Goal: Use online tool/utility

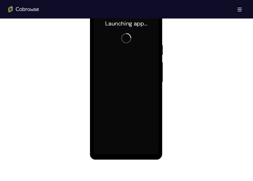
scroll to position [289, 0]
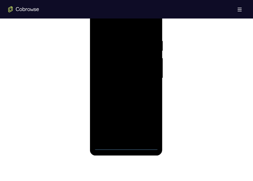
click at [127, 147] on div at bounding box center [126, 78] width 65 height 144
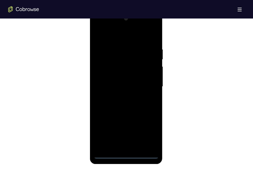
scroll to position [276, 0]
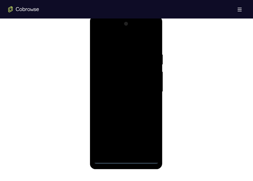
click at [147, 134] on div at bounding box center [126, 92] width 65 height 144
click at [104, 29] on div at bounding box center [126, 92] width 65 height 144
click at [150, 89] on div at bounding box center [126, 92] width 65 height 144
click at [130, 152] on div at bounding box center [126, 92] width 65 height 144
click at [113, 89] on div at bounding box center [126, 92] width 65 height 144
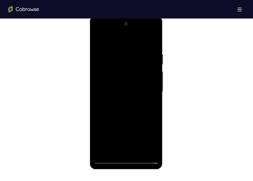
click at [121, 81] on div at bounding box center [126, 92] width 65 height 144
click at [120, 93] on div at bounding box center [126, 92] width 65 height 144
click at [156, 49] on div at bounding box center [126, 92] width 65 height 144
click at [153, 49] on div at bounding box center [126, 92] width 65 height 144
click at [155, 48] on div at bounding box center [126, 92] width 65 height 144
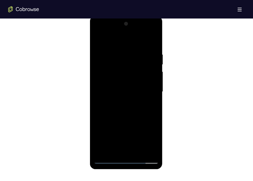
click at [120, 50] on div at bounding box center [126, 92] width 65 height 144
click at [140, 59] on div at bounding box center [126, 92] width 65 height 144
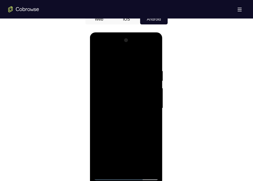
scroll to position [259, 0]
click at [154, 60] on div at bounding box center [126, 108] width 65 height 144
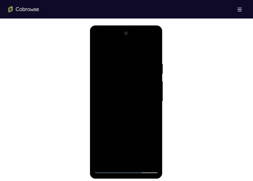
scroll to position [266, 0]
click at [116, 162] on div at bounding box center [126, 101] width 65 height 144
click at [128, 49] on div at bounding box center [126, 101] width 65 height 144
click at [154, 48] on div at bounding box center [126, 101] width 65 height 144
click at [126, 160] on div at bounding box center [126, 101] width 65 height 144
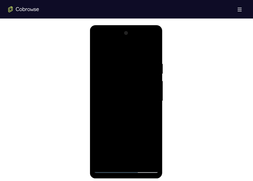
drag, startPoint x: 135, startPoint y: 123, endPoint x: 138, endPoint y: 48, distance: 75.2
click at [138, 48] on div at bounding box center [126, 101] width 65 height 144
drag, startPoint x: 134, startPoint y: 131, endPoint x: 130, endPoint y: 37, distance: 94.0
click at [130, 37] on div at bounding box center [126, 101] width 65 height 144
drag, startPoint x: 143, startPoint y: 131, endPoint x: 140, endPoint y: 49, distance: 81.9
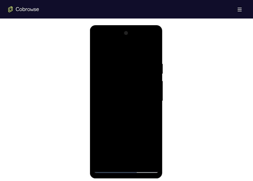
click at [140, 49] on div at bounding box center [126, 101] width 65 height 144
drag, startPoint x: 134, startPoint y: 147, endPoint x: 126, endPoint y: 70, distance: 77.8
click at [126, 70] on div at bounding box center [126, 101] width 65 height 144
drag, startPoint x: 144, startPoint y: 139, endPoint x: 145, endPoint y: 44, distance: 94.9
click at [145, 44] on div at bounding box center [126, 101] width 65 height 144
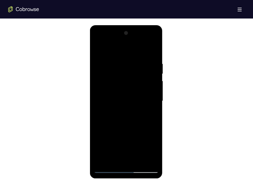
drag, startPoint x: 137, startPoint y: 143, endPoint x: 142, endPoint y: 76, distance: 67.0
click at [142, 76] on div at bounding box center [126, 101] width 65 height 144
drag, startPoint x: 137, startPoint y: 134, endPoint x: 136, endPoint y: 38, distance: 95.7
click at [136, 38] on div at bounding box center [126, 101] width 65 height 144
drag, startPoint x: 141, startPoint y: 117, endPoint x: 140, endPoint y: 35, distance: 82.1
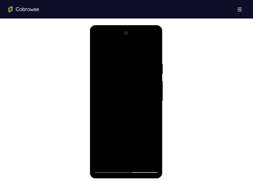
click at [140, 35] on div at bounding box center [126, 101] width 65 height 144
drag, startPoint x: 136, startPoint y: 121, endPoint x: 133, endPoint y: 43, distance: 78.0
click at [133, 43] on div at bounding box center [126, 101] width 65 height 144
drag, startPoint x: 134, startPoint y: 137, endPoint x: 140, endPoint y: 50, distance: 88.0
click at [140, 50] on div at bounding box center [126, 101] width 65 height 144
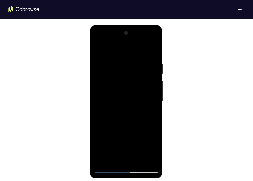
drag, startPoint x: 138, startPoint y: 134, endPoint x: 128, endPoint y: 52, distance: 82.4
click at [128, 52] on div at bounding box center [126, 101] width 65 height 144
click at [140, 160] on div at bounding box center [126, 101] width 65 height 144
click at [126, 130] on div at bounding box center [126, 101] width 65 height 144
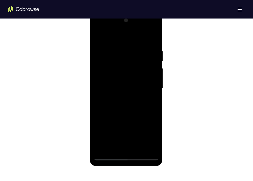
click at [108, 156] on div at bounding box center [126, 88] width 65 height 144
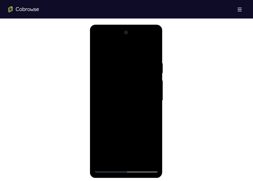
click at [115, 159] on div at bounding box center [126, 101] width 65 height 144
click at [126, 50] on div at bounding box center [126, 101] width 65 height 144
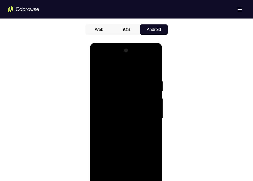
scroll to position [251, 0]
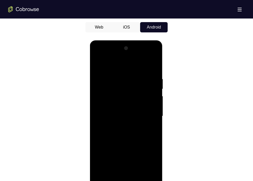
click at [145, 63] on div at bounding box center [126, 116] width 65 height 144
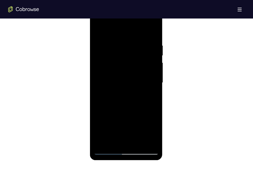
scroll to position [285, 0]
click at [139, 97] on div at bounding box center [126, 83] width 65 height 144
click at [110, 151] on div at bounding box center [126, 83] width 65 height 144
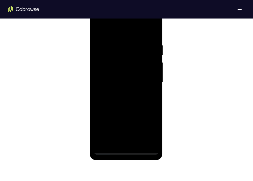
click at [110, 151] on div at bounding box center [126, 83] width 65 height 144
drag, startPoint x: 138, startPoint y: 118, endPoint x: 138, endPoint y: 33, distance: 85.2
click at [138, 33] on div at bounding box center [126, 83] width 65 height 144
drag, startPoint x: 134, startPoint y: 114, endPoint x: 137, endPoint y: 51, distance: 62.9
click at [137, 51] on div at bounding box center [126, 83] width 65 height 144
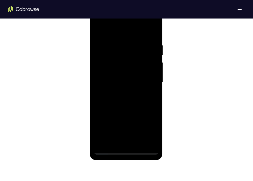
drag, startPoint x: 140, startPoint y: 124, endPoint x: 143, endPoint y: 48, distance: 75.7
click at [143, 48] on div at bounding box center [126, 83] width 65 height 144
drag, startPoint x: 142, startPoint y: 119, endPoint x: 138, endPoint y: 66, distance: 53.4
click at [138, 66] on div at bounding box center [126, 83] width 65 height 144
drag, startPoint x: 141, startPoint y: 109, endPoint x: 140, endPoint y: 50, distance: 58.4
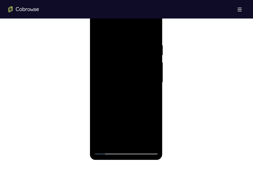
click at [140, 50] on div at bounding box center [126, 83] width 65 height 144
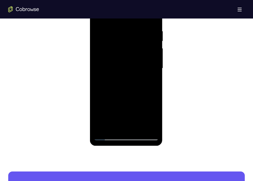
scroll to position [301, 0]
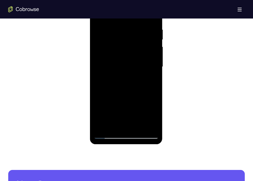
drag, startPoint x: 141, startPoint y: 98, endPoint x: 137, endPoint y: 24, distance: 73.9
click at [137, 24] on div at bounding box center [126, 67] width 65 height 144
drag, startPoint x: 137, startPoint y: 93, endPoint x: 138, endPoint y: 31, distance: 62.0
click at [138, 31] on div at bounding box center [126, 67] width 65 height 144
drag, startPoint x: 138, startPoint y: 109, endPoint x: 137, endPoint y: 44, distance: 64.8
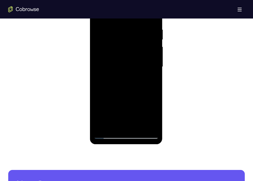
click at [137, 44] on div at bounding box center [126, 67] width 65 height 144
click at [141, 112] on div at bounding box center [126, 67] width 65 height 144
drag, startPoint x: 141, startPoint y: 112, endPoint x: 143, endPoint y: 49, distance: 63.1
click at [143, 49] on div at bounding box center [126, 67] width 65 height 144
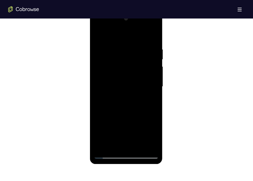
scroll to position [280, 0]
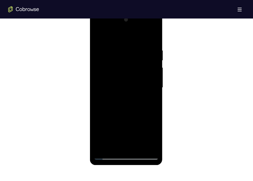
drag, startPoint x: 141, startPoint y: 120, endPoint x: 144, endPoint y: 45, distance: 74.9
click at [144, 45] on div at bounding box center [126, 88] width 65 height 144
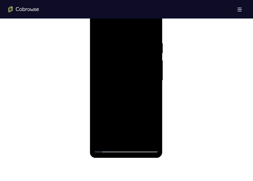
scroll to position [288, 0]
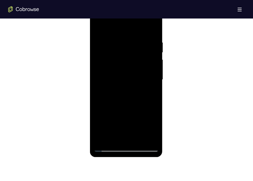
drag, startPoint x: 139, startPoint y: 116, endPoint x: 141, endPoint y: 50, distance: 65.1
click at [141, 50] on div at bounding box center [126, 80] width 65 height 144
drag, startPoint x: 137, startPoint y: 109, endPoint x: 140, endPoint y: 50, distance: 59.2
click at [140, 50] on div at bounding box center [126, 80] width 65 height 144
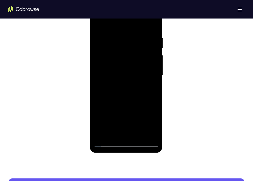
scroll to position [294, 0]
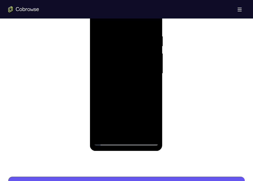
drag, startPoint x: 140, startPoint y: 112, endPoint x: 139, endPoint y: 53, distance: 59.7
click at [139, 53] on div at bounding box center [126, 74] width 65 height 144
drag, startPoint x: 138, startPoint y: 100, endPoint x: 138, endPoint y: 37, distance: 63.6
click at [138, 37] on div at bounding box center [126, 74] width 65 height 144
drag, startPoint x: 137, startPoint y: 101, endPoint x: 138, endPoint y: 34, distance: 66.9
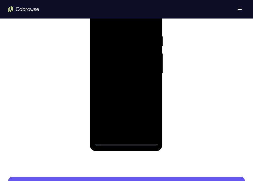
click at [138, 34] on div at bounding box center [126, 74] width 65 height 144
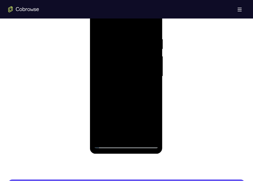
scroll to position [291, 0]
drag, startPoint x: 143, startPoint y: 117, endPoint x: 147, endPoint y: 49, distance: 68.1
click at [147, 49] on div at bounding box center [126, 76] width 65 height 144
drag, startPoint x: 141, startPoint y: 115, endPoint x: 140, endPoint y: 49, distance: 66.7
click at [140, 49] on div at bounding box center [126, 76] width 65 height 144
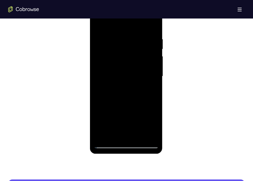
drag, startPoint x: 138, startPoint y: 113, endPoint x: 146, endPoint y: 48, distance: 65.7
click at [146, 48] on div at bounding box center [126, 76] width 65 height 144
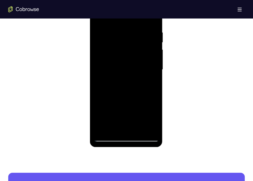
scroll to position [298, 0]
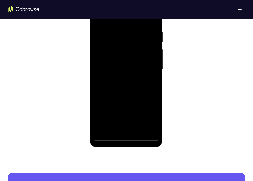
drag, startPoint x: 141, startPoint y: 111, endPoint x: 141, endPoint y: 29, distance: 81.8
click at [141, 29] on div at bounding box center [126, 69] width 65 height 144
click at [101, 132] on div at bounding box center [126, 69] width 65 height 144
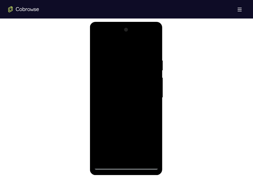
scroll to position [268, 0]
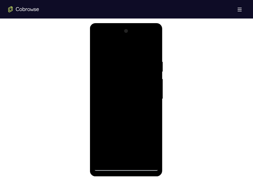
drag, startPoint x: 133, startPoint y: 122, endPoint x: 131, endPoint y: 21, distance: 101.1
click at [131, 23] on html "Online web based iOS Simulators and Android Emulators. Run iPhone, iPad, Mobile…" at bounding box center [126, 100] width 73 height 154
drag, startPoint x: 129, startPoint y: 143, endPoint x: 131, endPoint y: 13, distance: 129.9
click at [131, 23] on html "Online web based iOS Simulators and Android Emulators. Run iPhone, iPad, Mobile…" at bounding box center [126, 100] width 73 height 154
drag, startPoint x: 134, startPoint y: 143, endPoint x: 138, endPoint y: 3, distance: 139.5
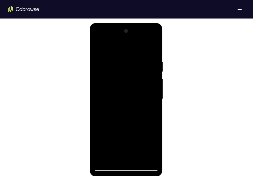
click at [138, 23] on html "Online web based iOS Simulators and Android Emulators. Run iPhone, iPad, Mobile…" at bounding box center [126, 100] width 73 height 154
